Goal: Transaction & Acquisition: Purchase product/service

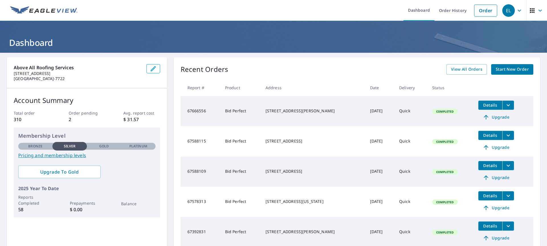
click at [499, 68] on span "Start New Order" at bounding box center [512, 69] width 33 height 7
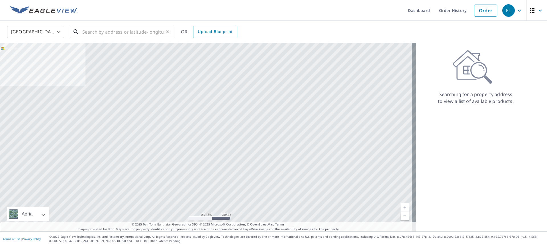
click at [90, 31] on input "text" at bounding box center [122, 32] width 81 height 16
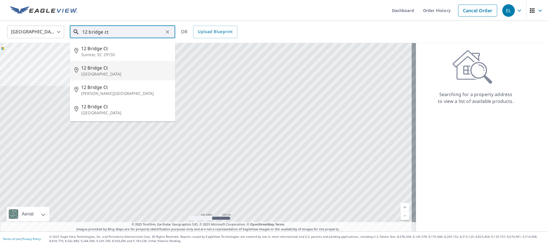
click at [95, 69] on span "12 Bridge Ct" at bounding box center [125, 67] width 89 height 7
type input "[STREET_ADDRESS]"
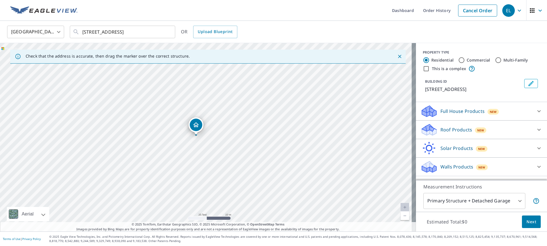
drag, startPoint x: 186, startPoint y: 125, endPoint x: 192, endPoint y: 145, distance: 20.5
click at [192, 145] on div "[STREET_ADDRESS]" at bounding box center [208, 137] width 416 height 188
click at [456, 125] on div "Roof Products New" at bounding box center [476, 129] width 112 height 13
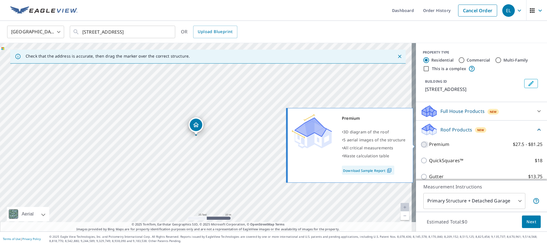
click at [421, 144] on input "Premium $27.5 - $81.25" at bounding box center [424, 144] width 9 height 7
checkbox input "true"
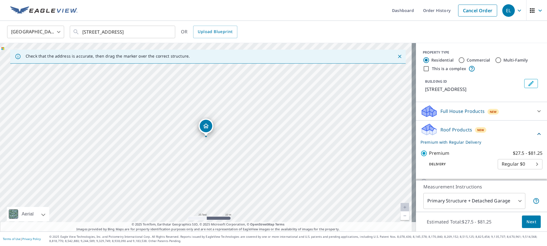
click at [528, 218] on button "Next" at bounding box center [531, 221] width 19 height 13
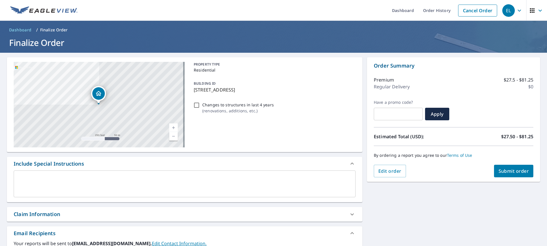
click at [515, 169] on span "Submit order" at bounding box center [513, 171] width 30 height 6
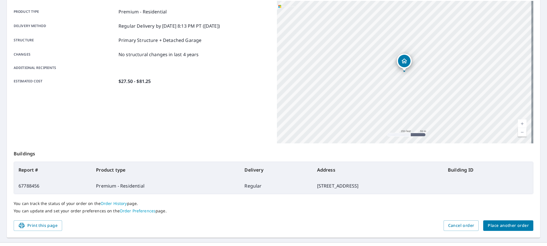
scroll to position [89, 0]
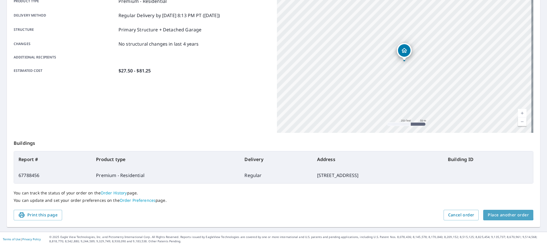
click at [496, 211] on span "Place another order" at bounding box center [508, 214] width 41 height 7
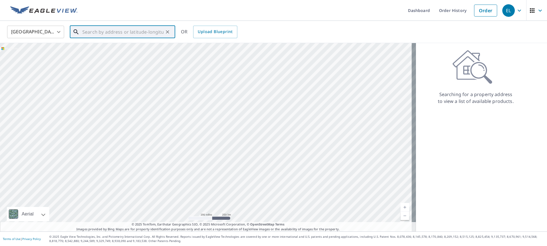
click at [92, 30] on input "text" at bounding box center [122, 32] width 81 height 16
click at [87, 45] on span "[STREET_ADDRESS]" at bounding box center [125, 48] width 89 height 7
type input "[STREET_ADDRESS]"
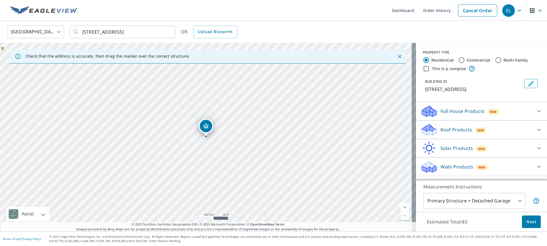
click at [450, 126] on p "Roof Products" at bounding box center [456, 129] width 32 height 7
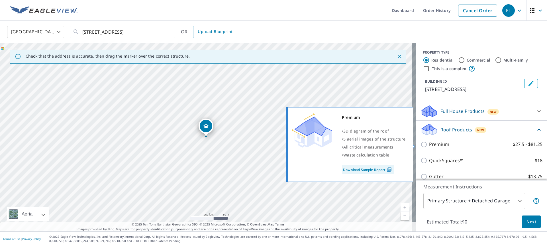
click at [420, 146] on input "Premium $27.5 - $81.25" at bounding box center [424, 144] width 9 height 7
checkbox input "true"
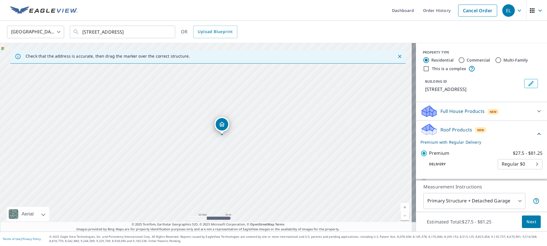
drag, startPoint x: 188, startPoint y: 120, endPoint x: 209, endPoint y: 166, distance: 50.8
click at [209, 166] on div "[STREET_ADDRESS]" at bounding box center [208, 137] width 416 height 188
click at [526, 220] on span "Next" at bounding box center [531, 221] width 10 height 7
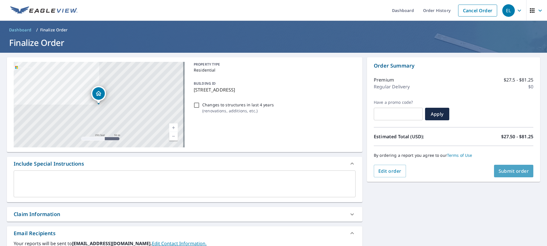
click at [511, 168] on span "Submit order" at bounding box center [513, 171] width 30 height 6
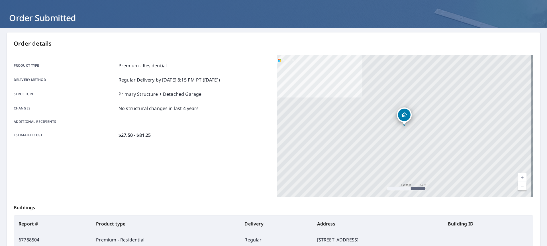
scroll to position [89, 0]
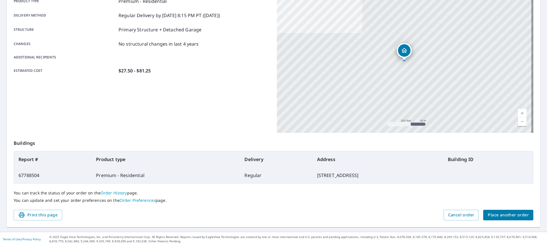
click at [496, 212] on span "Place another order" at bounding box center [508, 214] width 41 height 7
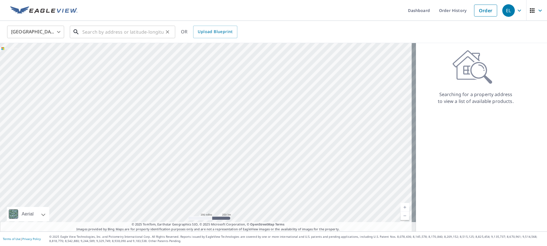
click at [87, 36] on input "text" at bounding box center [122, 32] width 81 height 16
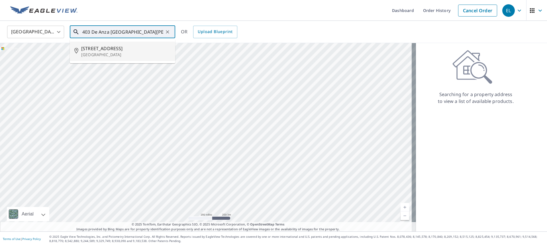
click at [92, 54] on p "[GEOGRAPHIC_DATA]" at bounding box center [125, 55] width 89 height 6
type input "[STREET_ADDRESS]"
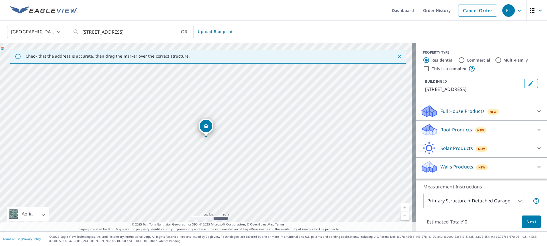
click at [451, 128] on p "Roof Products" at bounding box center [456, 129] width 32 height 7
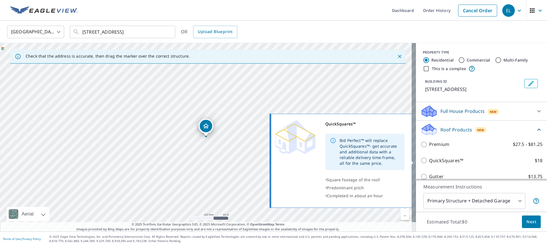
click at [420, 160] on input "QuickSquares™ $18" at bounding box center [424, 160] width 9 height 7
checkbox input "true"
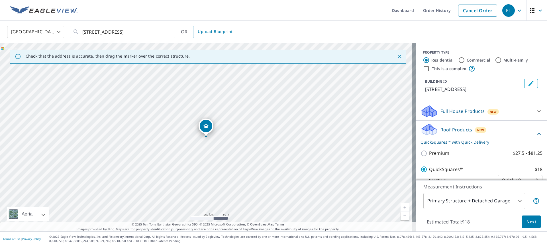
click at [530, 220] on span "Next" at bounding box center [531, 221] width 10 height 7
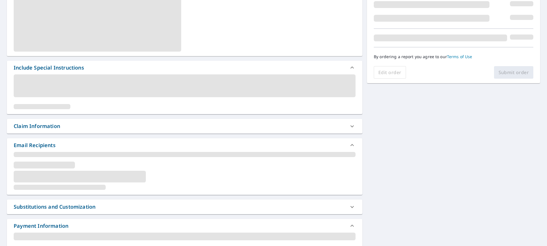
scroll to position [63, 0]
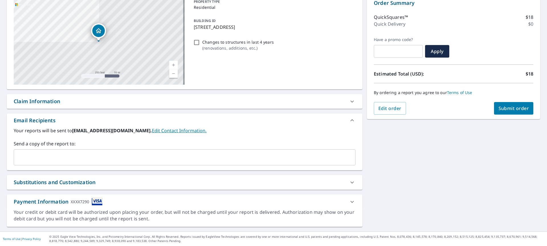
click at [508, 107] on span "Submit order" at bounding box center [513, 108] width 30 height 6
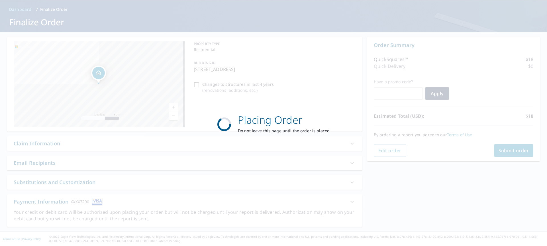
scroll to position [21, 0]
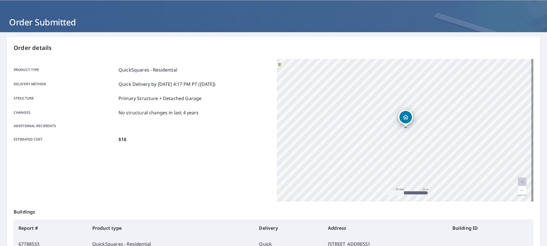
scroll to position [89, 0]
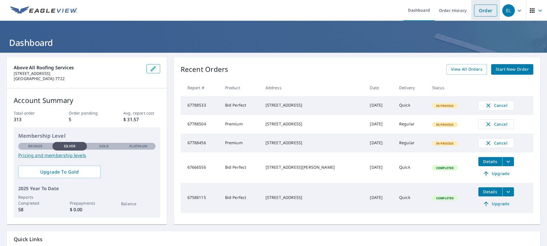
click at [487, 8] on link "Order" at bounding box center [485, 11] width 23 height 12
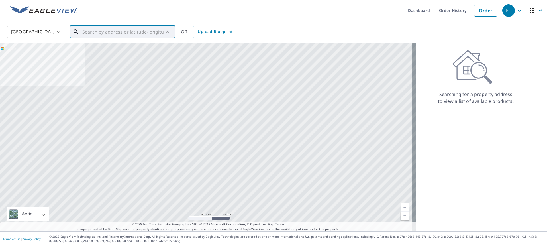
click at [98, 31] on input "text" at bounding box center [122, 32] width 81 height 16
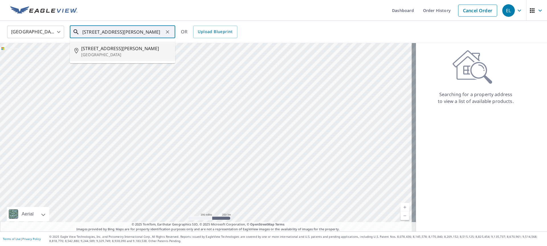
click at [107, 48] on span "808 Catherine Dr" at bounding box center [125, 48] width 89 height 7
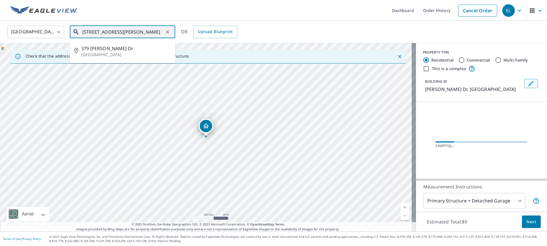
click at [107, 31] on input "808 Catherine Dr South San Francisco, CA 94080" at bounding box center [122, 32] width 81 height 16
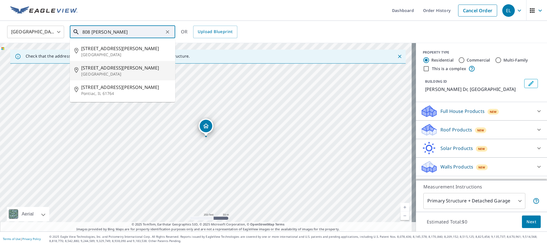
click at [95, 73] on p "San Mateo, CA 94401" at bounding box center [125, 74] width 89 height 6
type input "808 Kathryne Ave San Mateo, CA 94401"
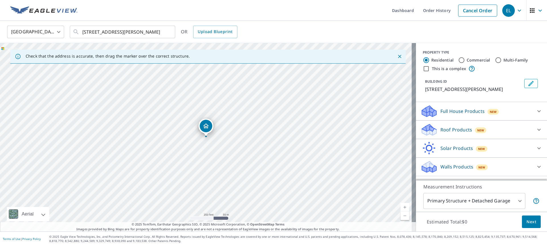
click at [429, 132] on icon at bounding box center [429, 131] width 15 height 7
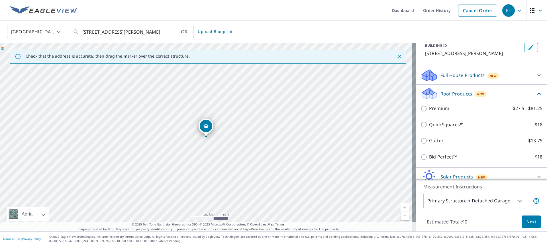
scroll to position [44, 0]
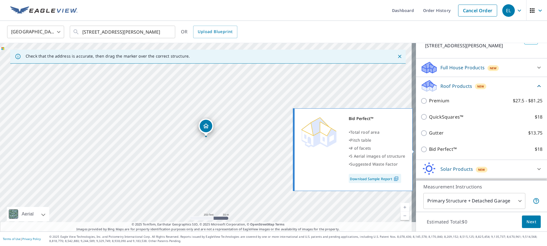
click at [430, 149] on p "Bid Perfect™" at bounding box center [443, 149] width 28 height 7
click at [429, 149] on input "Bid Perfect™ $18" at bounding box center [424, 149] width 9 height 7
checkbox input "true"
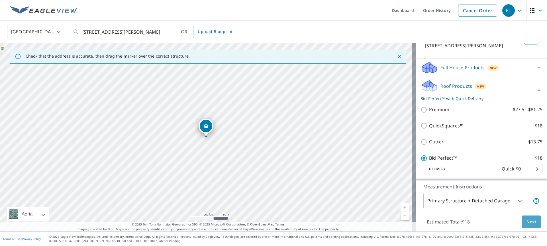
click at [526, 221] on span "Next" at bounding box center [531, 221] width 10 height 7
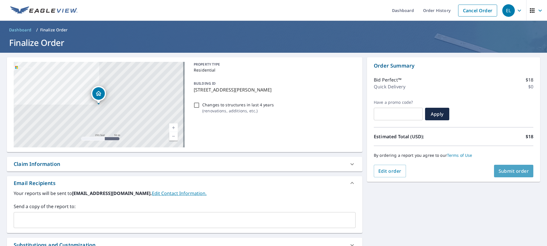
click at [518, 171] on span "Submit order" at bounding box center [513, 171] width 30 height 6
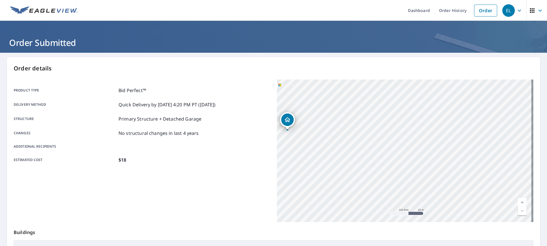
scroll to position [89, 0]
